Goal: Transaction & Acquisition: Purchase product/service

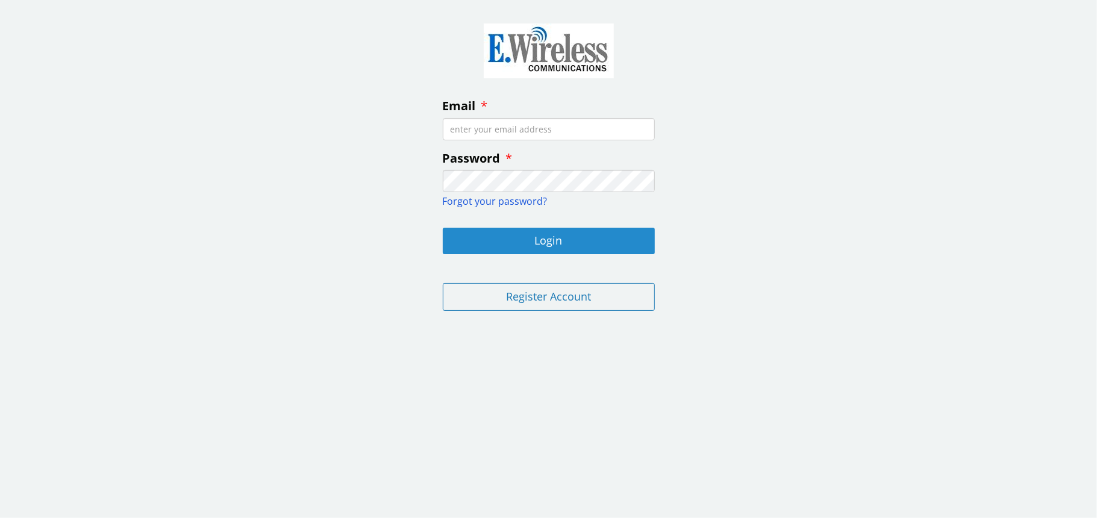
type input "[EMAIL_ADDRESS][DOMAIN_NAME]"
click at [547, 238] on button "Login" at bounding box center [549, 241] width 212 height 26
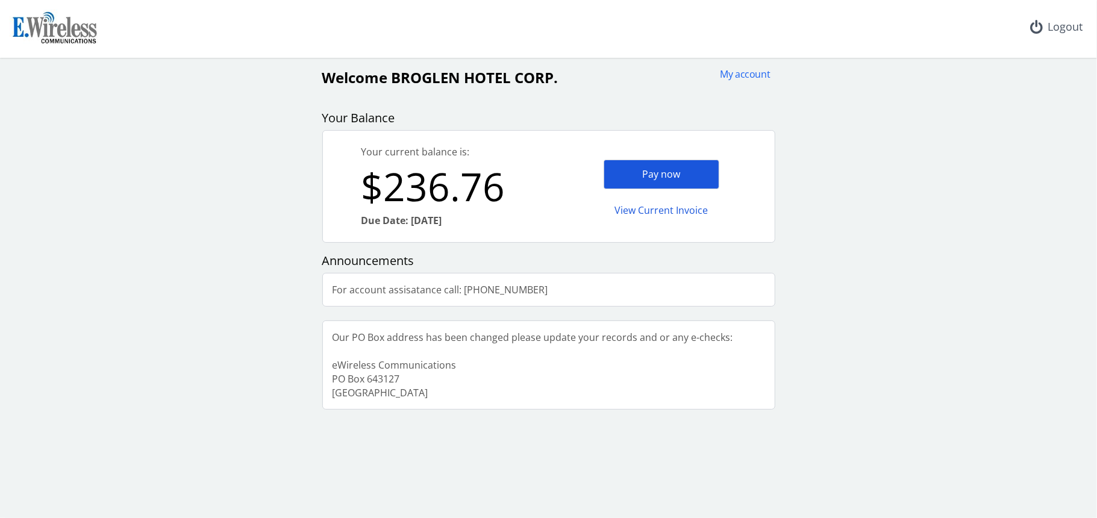
click at [649, 173] on div "Pay now" at bounding box center [661, 175] width 116 height 30
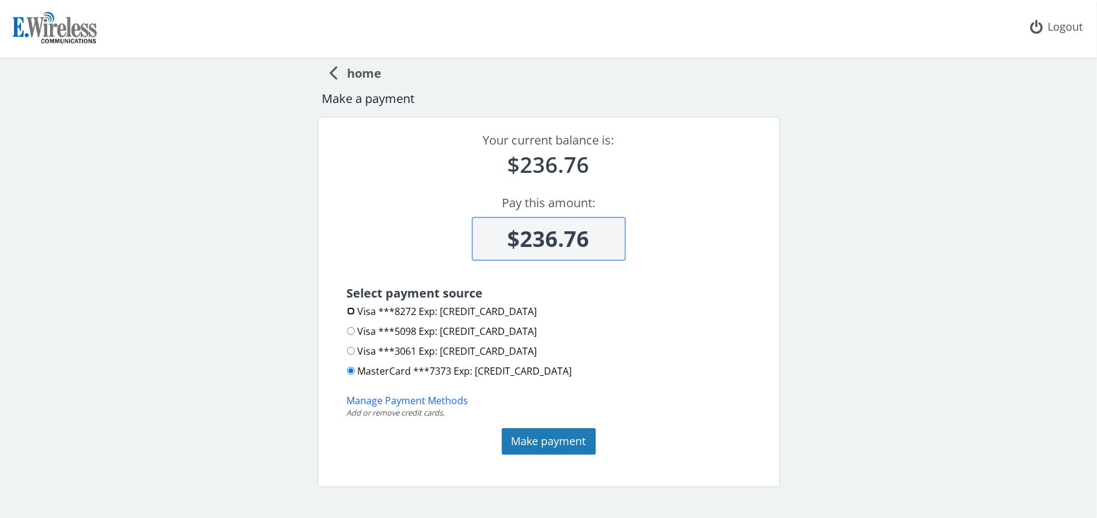
click at [347, 308] on input "Visa ***8272 Exp: [CREDIT_CARD_DATA]" at bounding box center [351, 311] width 8 height 8
radio input "true"
click at [543, 436] on button "Make payment" at bounding box center [549, 441] width 94 height 26
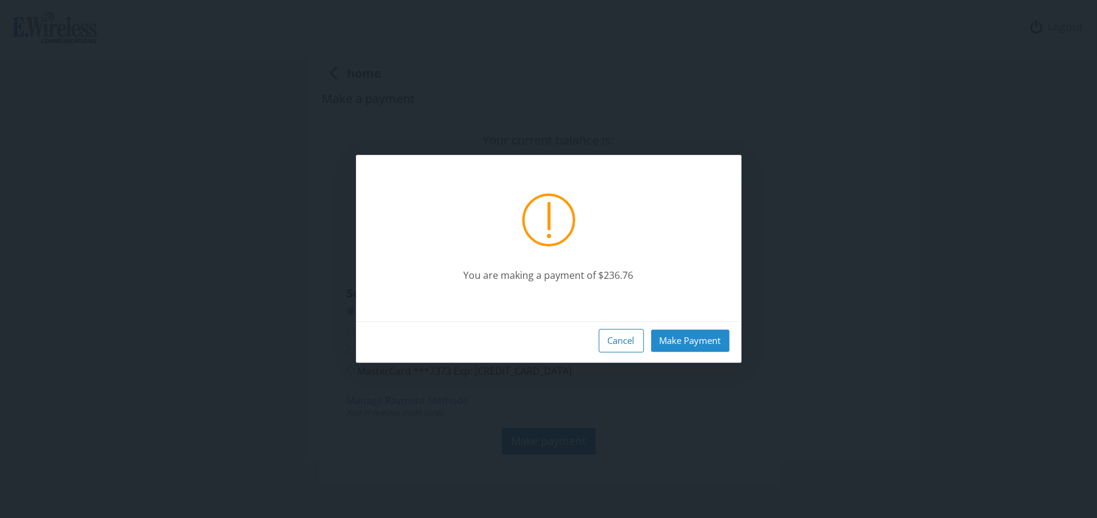
click at [685, 338] on button "Make Payment" at bounding box center [690, 340] width 78 height 22
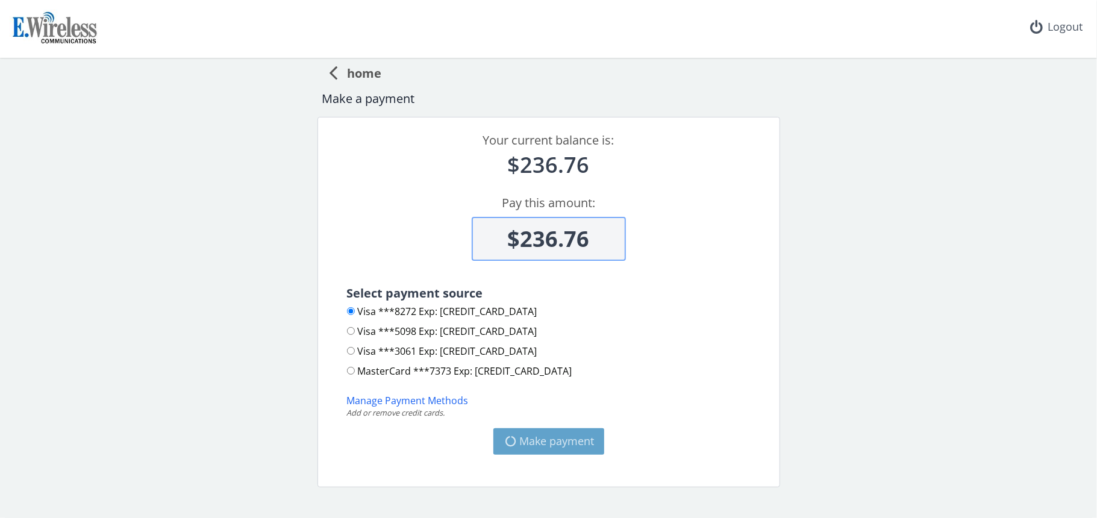
type input "$0"
radio input "false"
radio input "true"
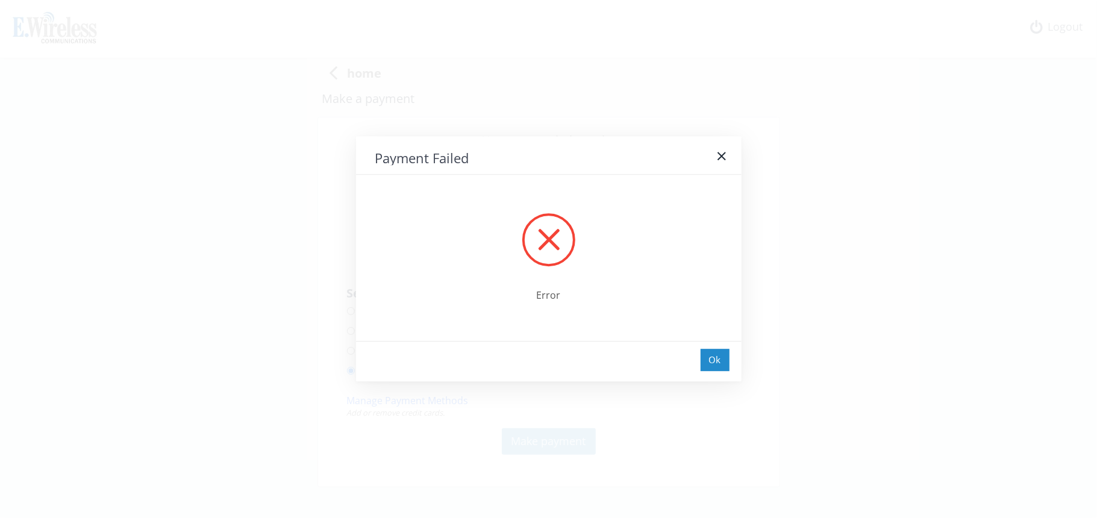
click at [715, 356] on div "Ok" at bounding box center [714, 360] width 29 height 22
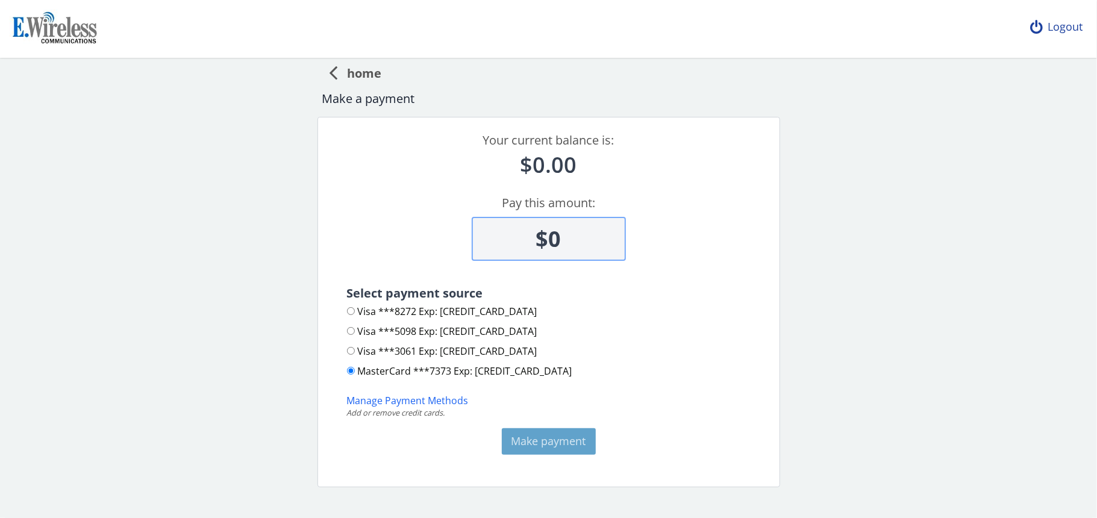
click at [1056, 24] on div "Logout" at bounding box center [1056, 27] width 72 height 54
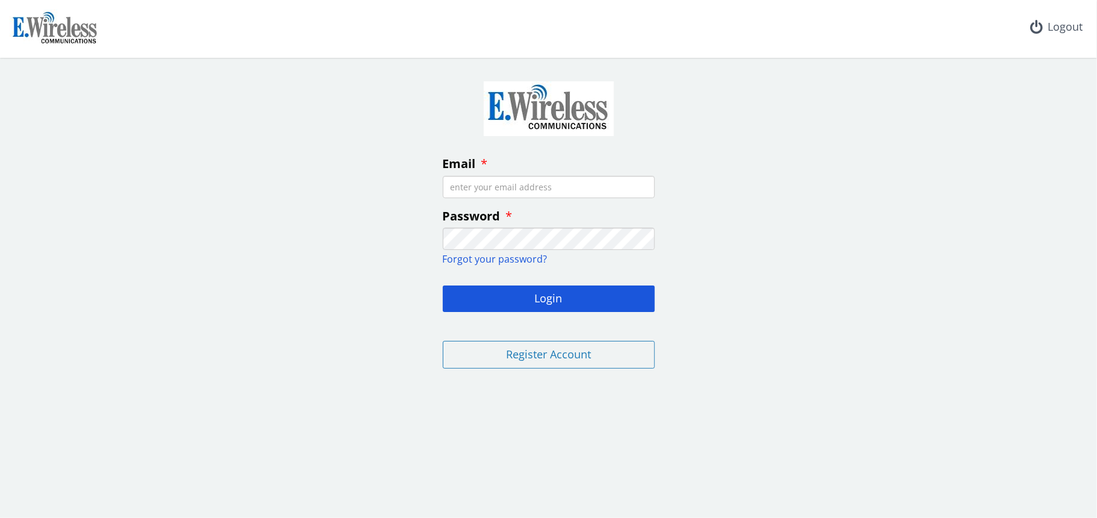
type input "[EMAIL_ADDRESS][DOMAIN_NAME]"
